Goal: Information Seeking & Learning: Learn about a topic

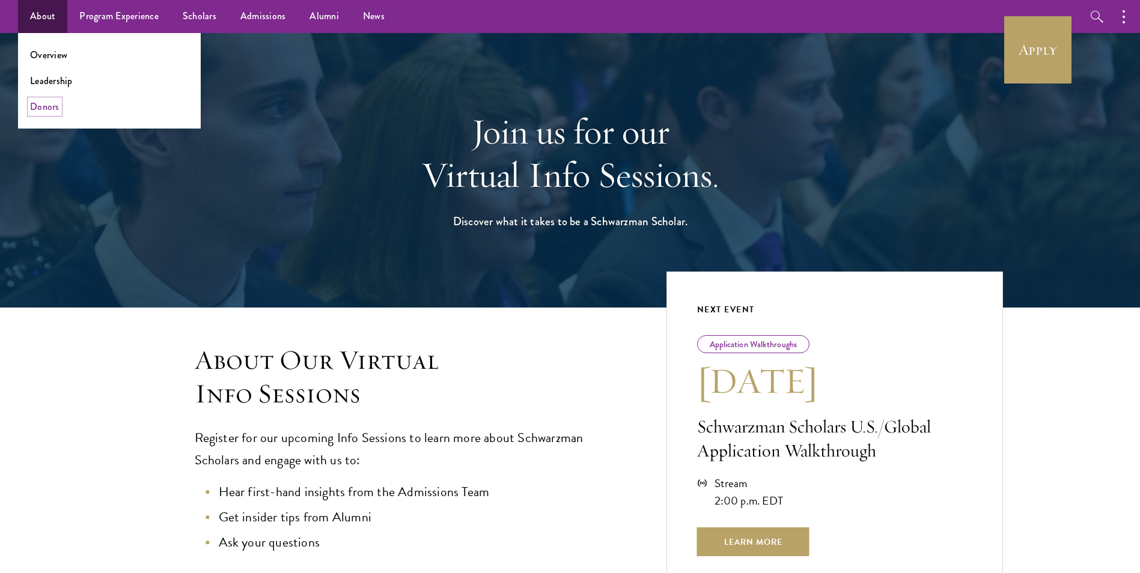
click at [49, 110] on link "Donors" at bounding box center [44, 107] width 29 height 14
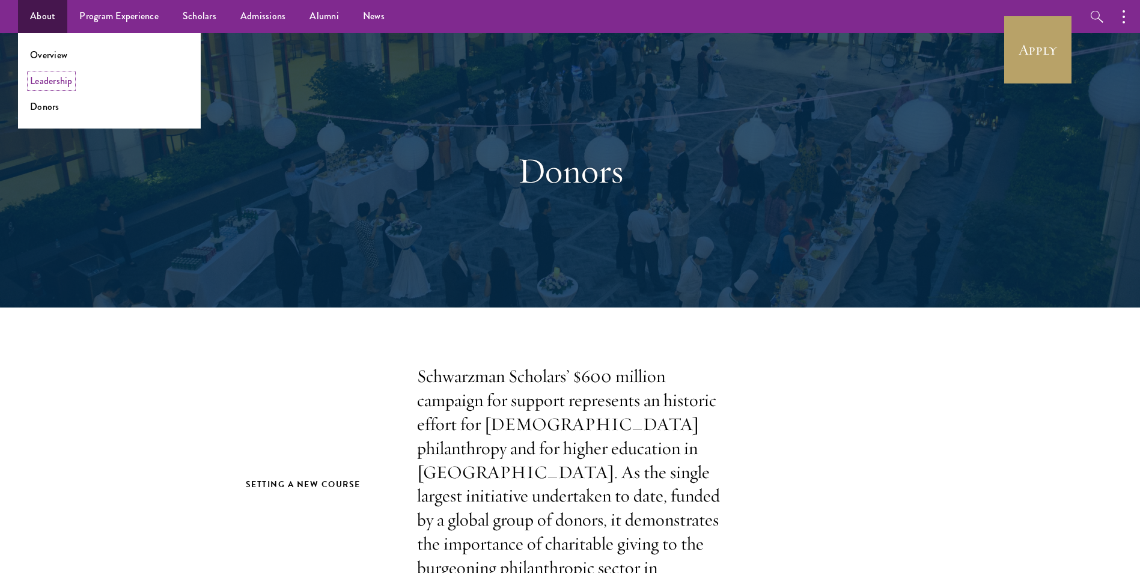
click at [53, 82] on link "Leadership" at bounding box center [51, 81] width 43 height 14
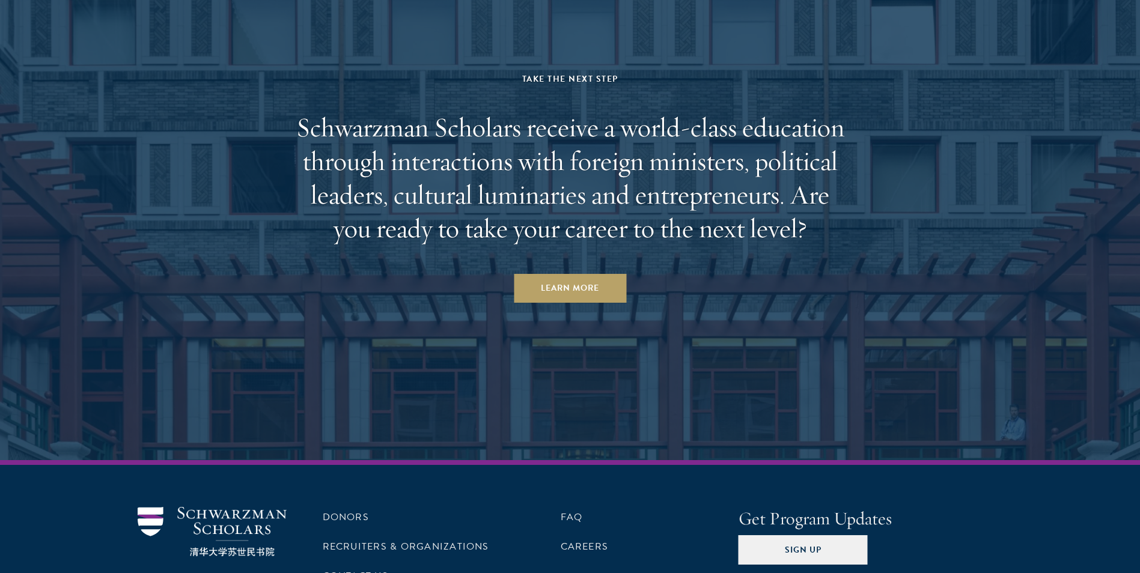
scroll to position [4176, 0]
